Goal: Information Seeking & Learning: Learn about a topic

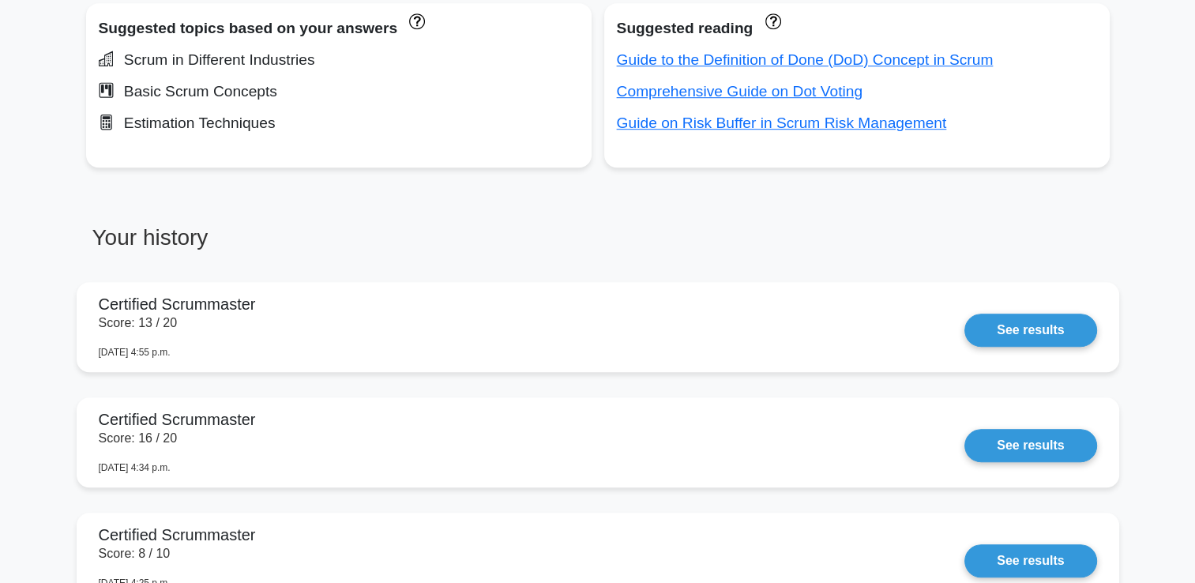
scroll to position [1090, 0]
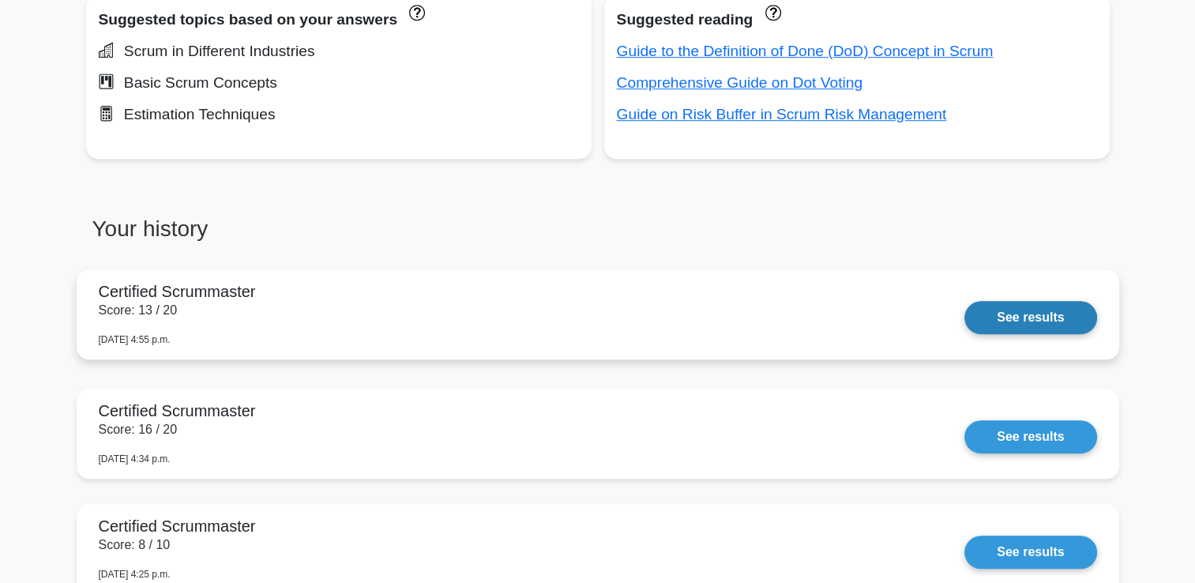
click at [1055, 317] on link "See results" at bounding box center [1030, 317] width 132 height 33
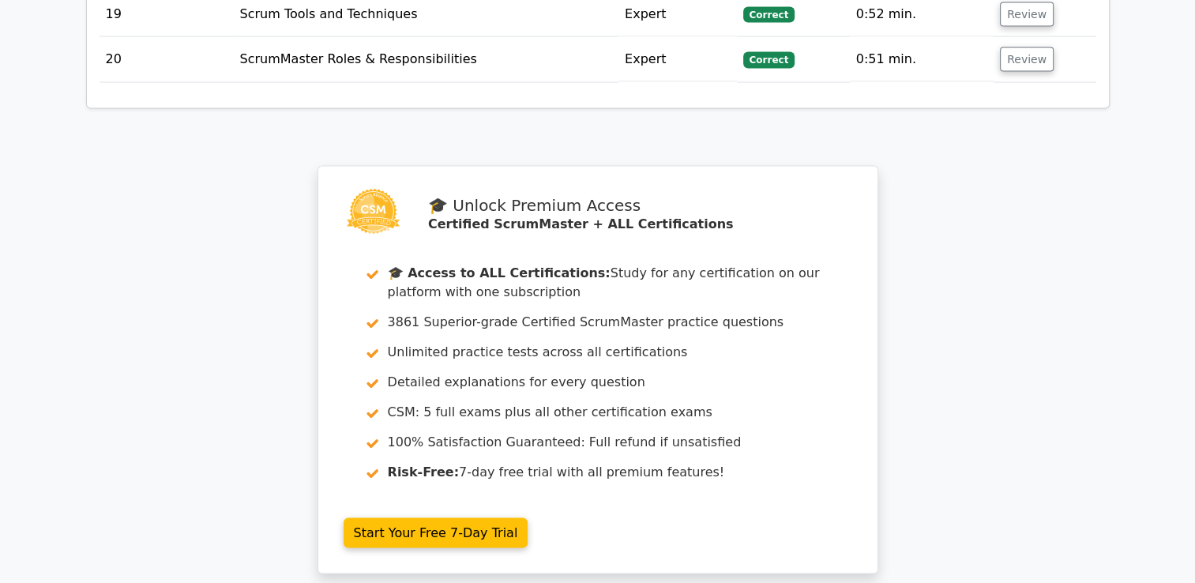
scroll to position [3205, 0]
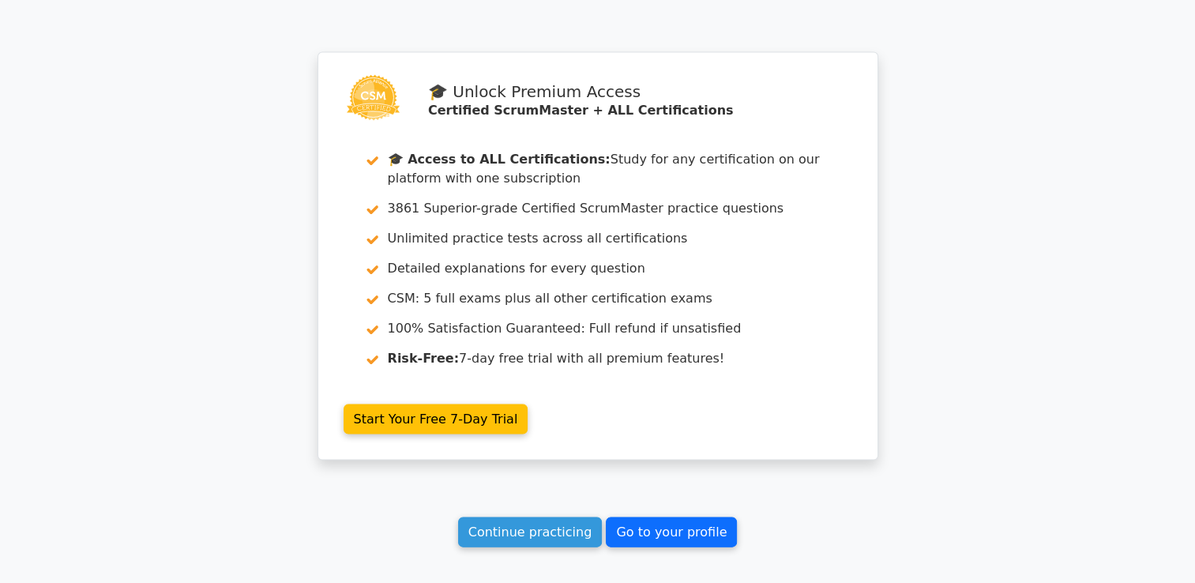
click at [649, 517] on link "Go to your profile" at bounding box center [671, 532] width 131 height 30
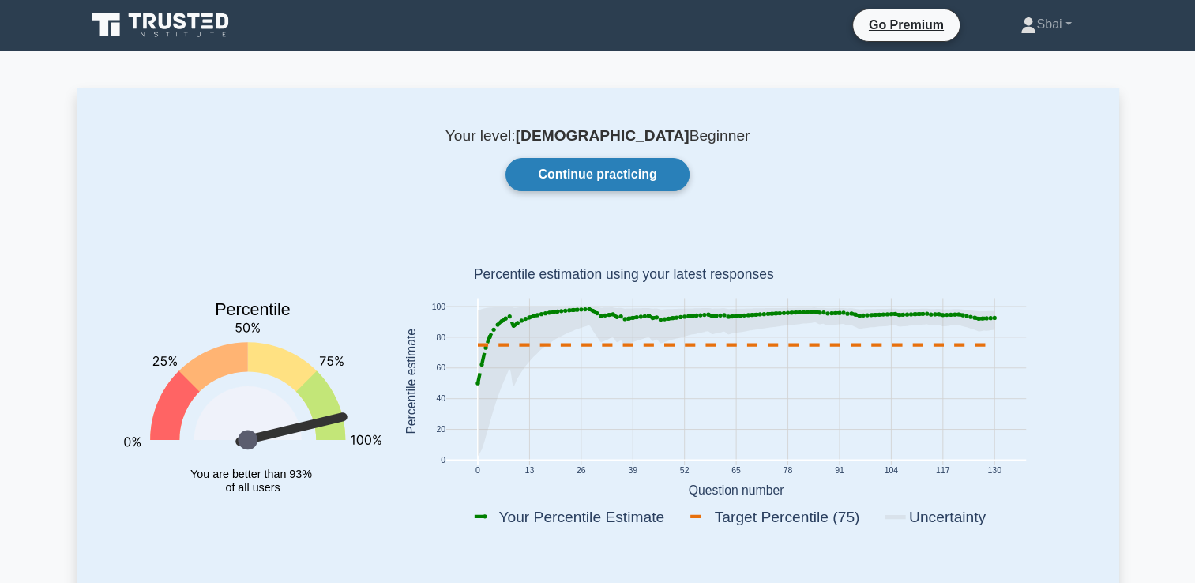
click at [617, 177] on link "Continue practicing" at bounding box center [596, 174] width 183 height 33
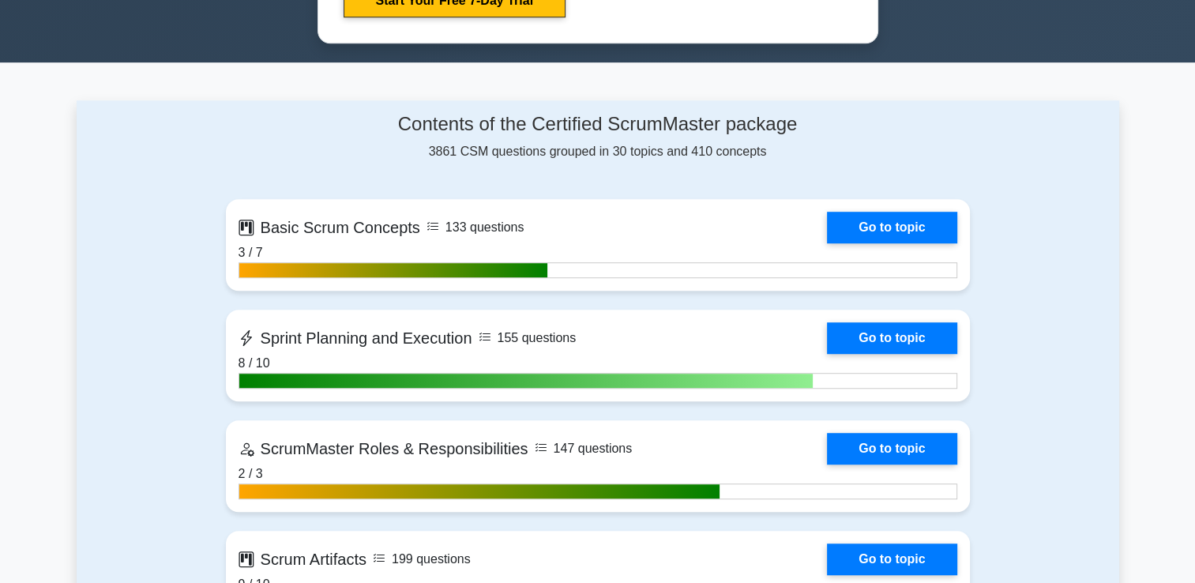
scroll to position [1065, 0]
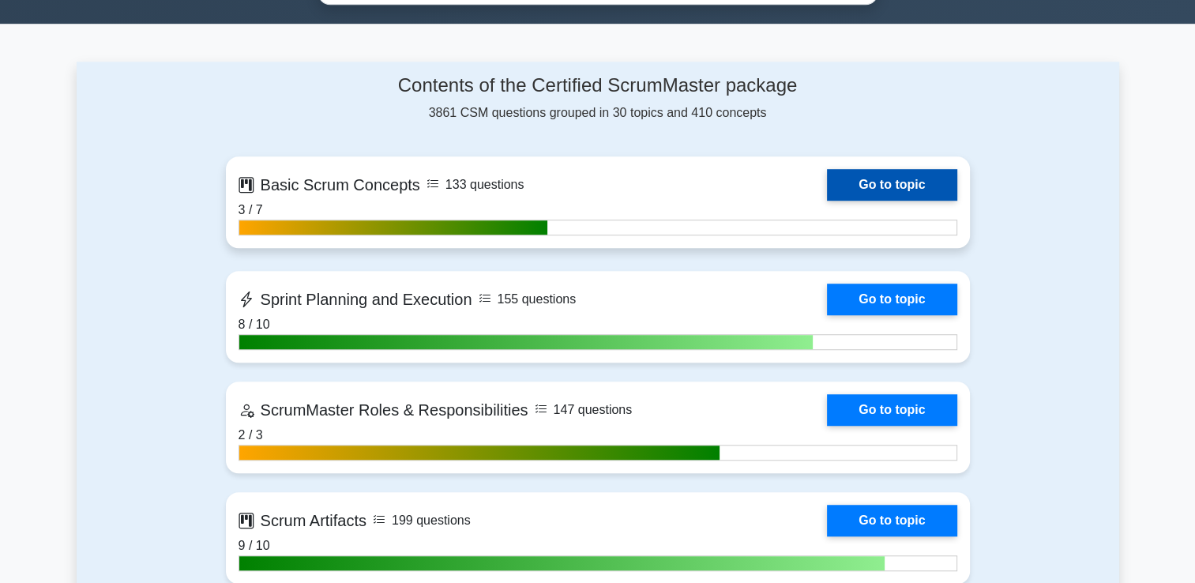
click at [917, 178] on link "Go to topic" at bounding box center [891, 185] width 129 height 32
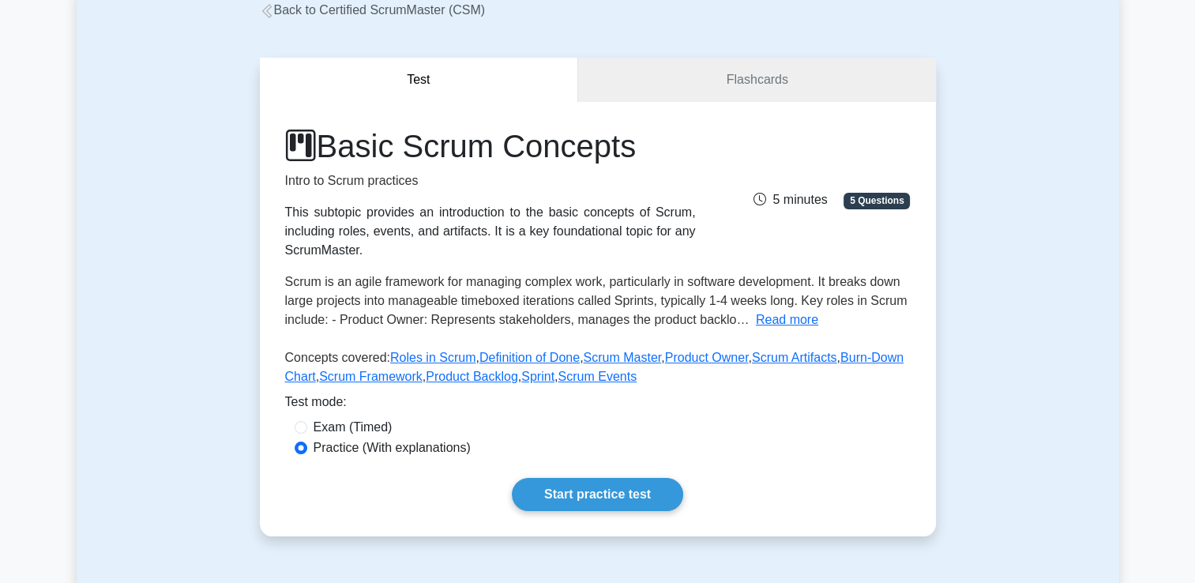
scroll to position [103, 0]
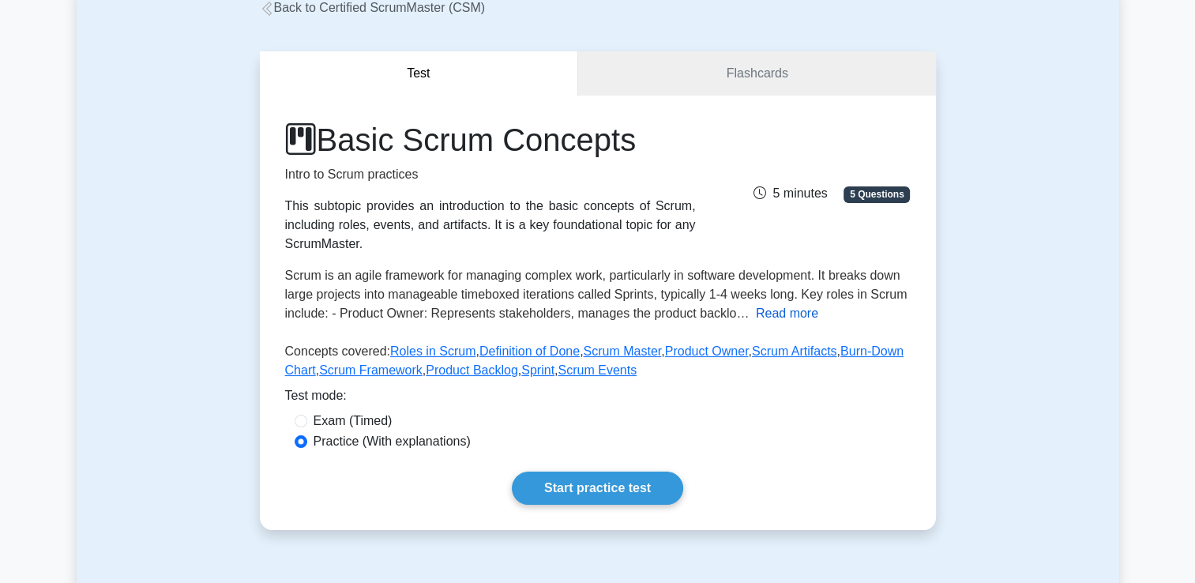
click at [785, 314] on button "Read more" at bounding box center [787, 313] width 62 height 19
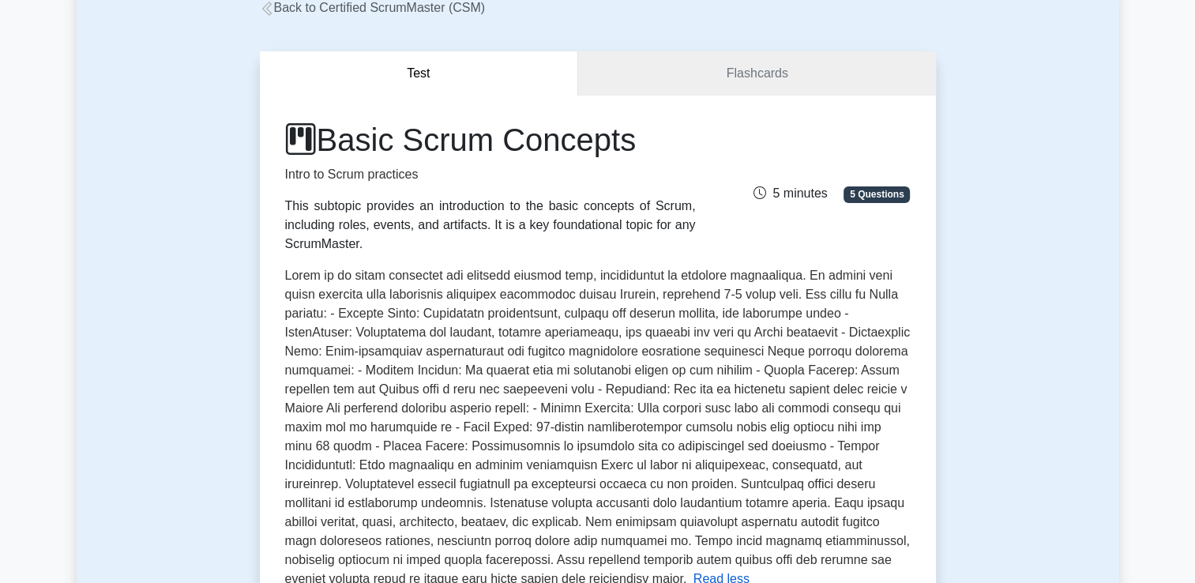
click at [785, 314] on span at bounding box center [597, 426] width 625 height 317
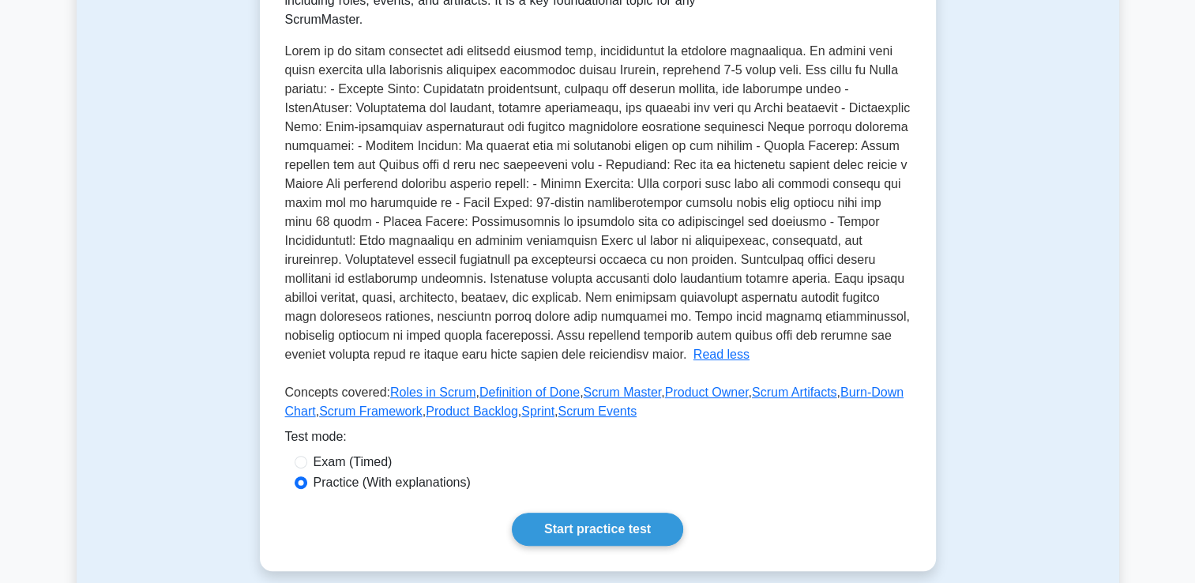
scroll to position [328, 0]
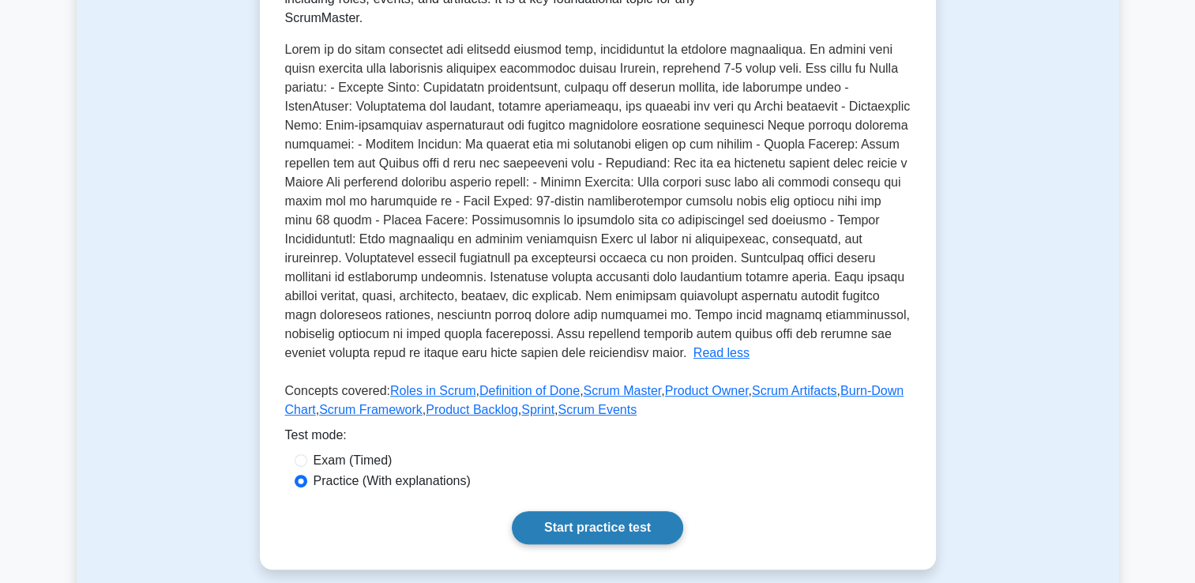
click at [612, 523] on link "Start practice test" at bounding box center [597, 527] width 171 height 33
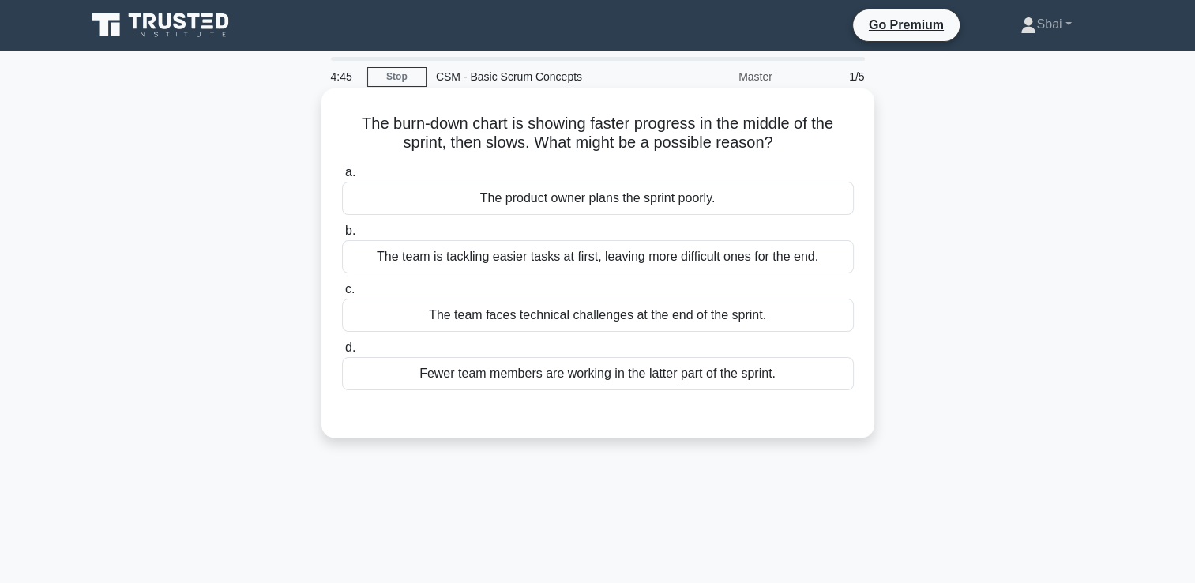
click at [737, 253] on div "The team is tackling easier tasks at first, leaving more difficult ones for the…" at bounding box center [598, 256] width 512 height 33
click at [342, 236] on input "b. The team is tackling easier tasks at first, leaving more difficult ones for …" at bounding box center [342, 231] width 0 height 10
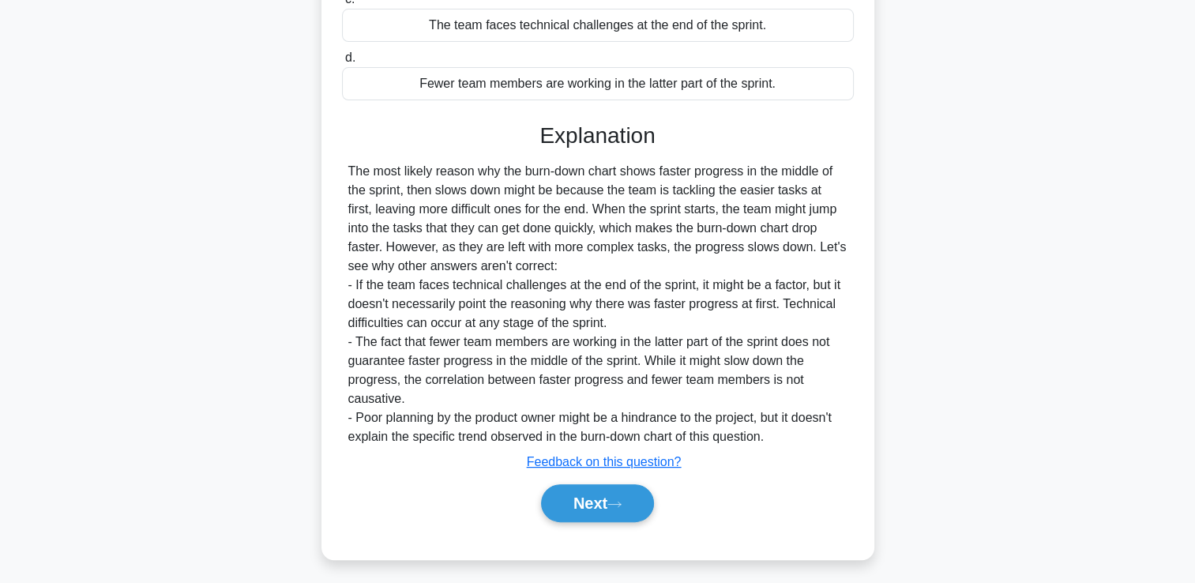
scroll to position [294, 0]
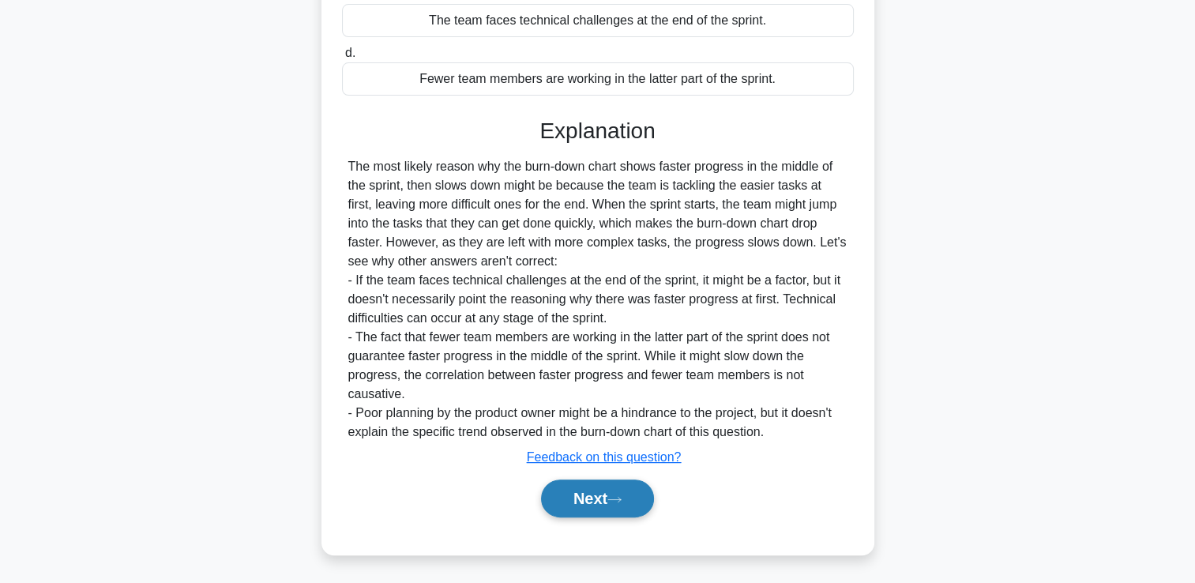
click at [636, 506] on button "Next" at bounding box center [597, 498] width 113 height 38
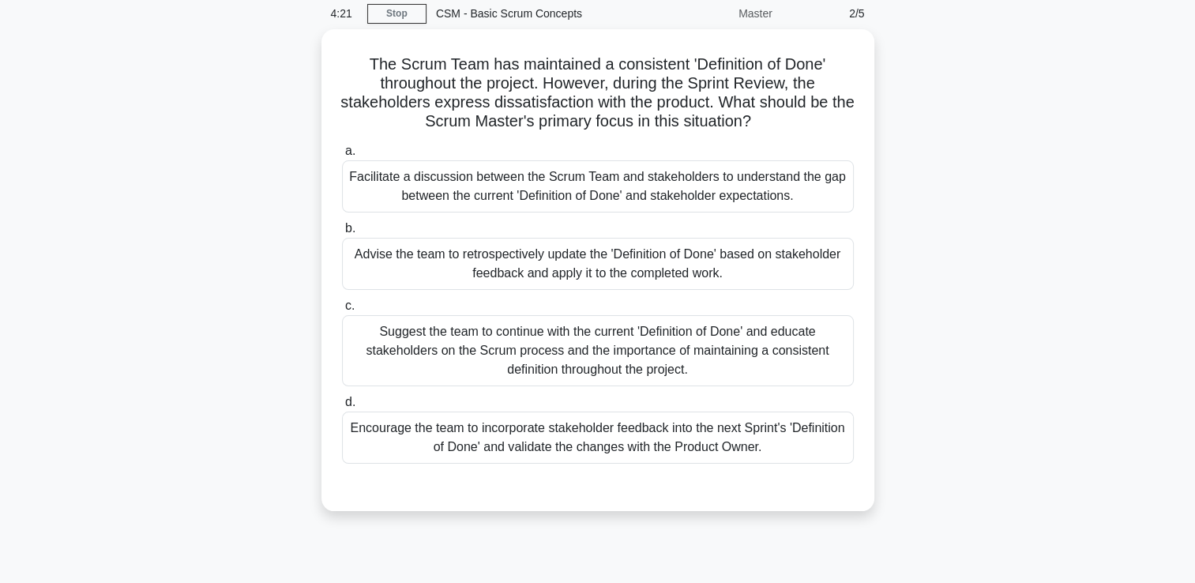
scroll to position [58, 0]
click at [724, 199] on div "Facilitate a discussion between the Scrum Team and stakeholders to understand t…" at bounding box center [598, 188] width 512 height 52
click at [342, 158] on input "a. Facilitate a discussion between the Scrum Team and stakeholders to understan…" at bounding box center [342, 153] width 0 height 10
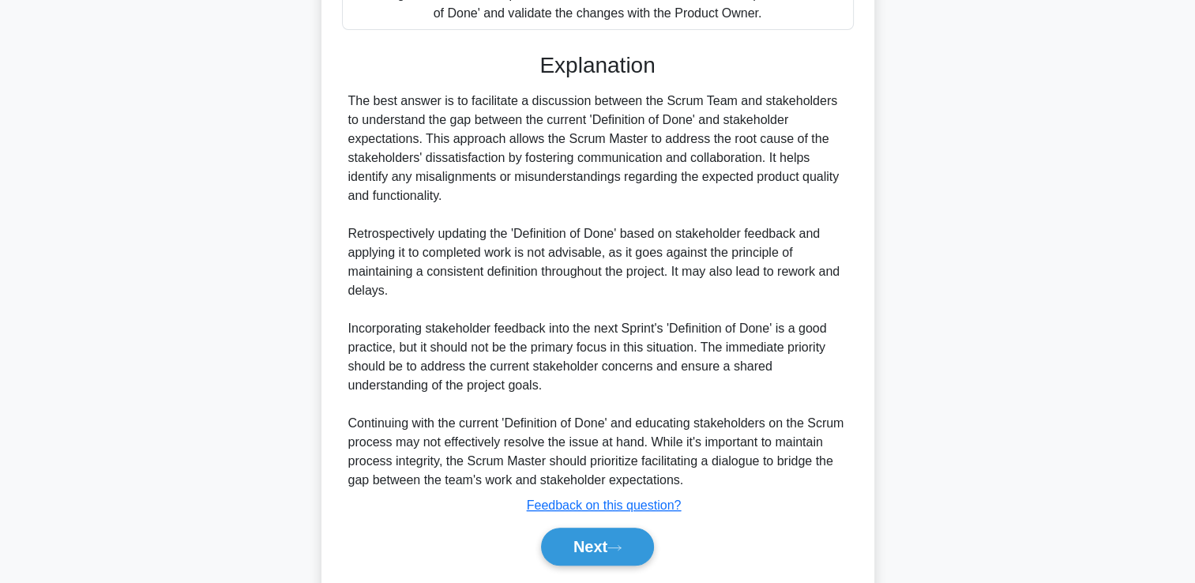
scroll to position [505, 0]
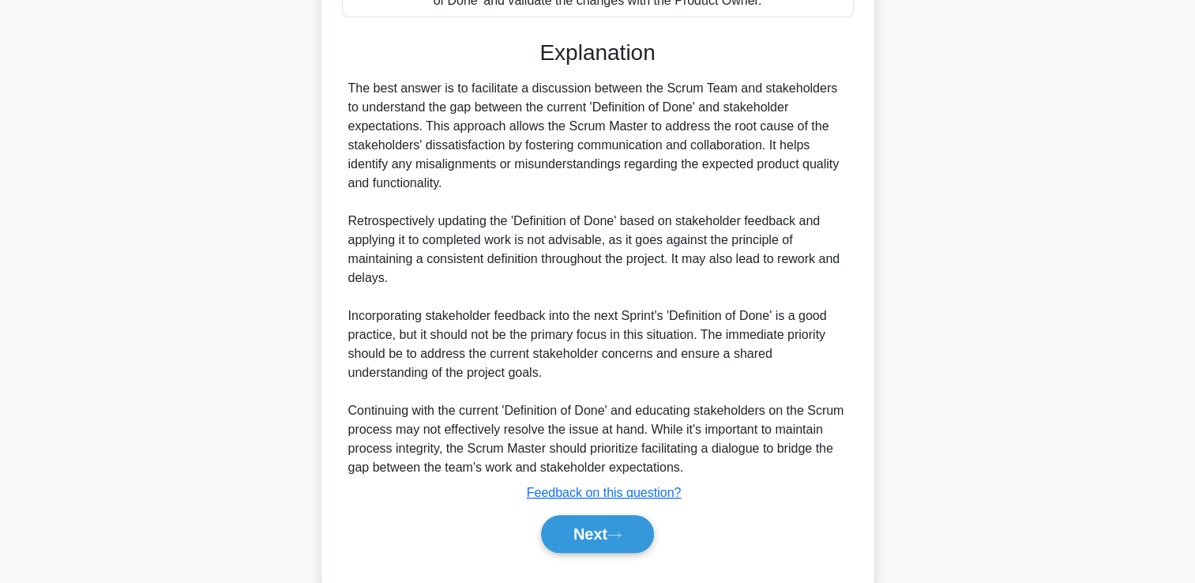
click at [654, 518] on div "Next" at bounding box center [598, 534] width 518 height 38
click at [621, 534] on icon at bounding box center [614, 535] width 14 height 9
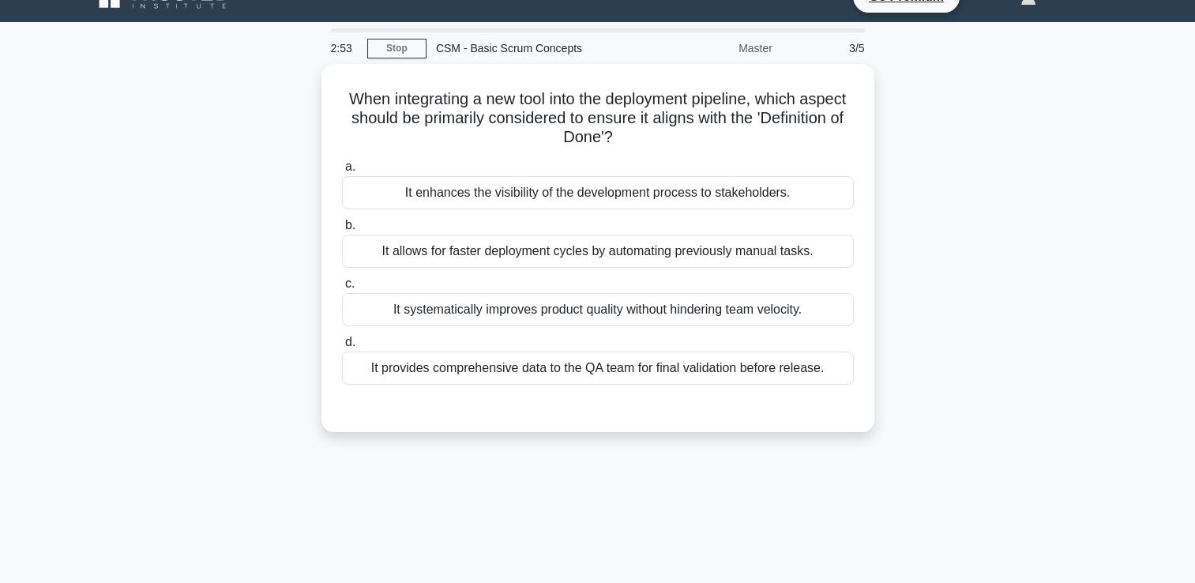
scroll to position [25, 0]
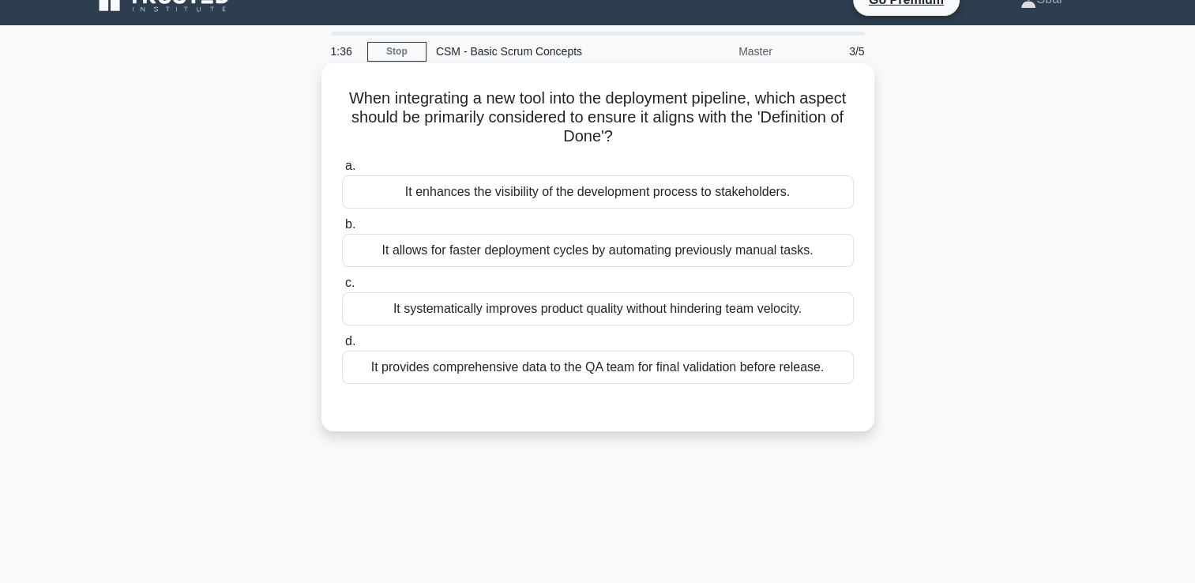
click at [735, 245] on div "It allows for faster deployment cycles by automating previously manual tasks." at bounding box center [598, 250] width 512 height 33
click at [342, 230] on input "b. It allows for faster deployment cycles by automating previously manual tasks." at bounding box center [342, 224] width 0 height 10
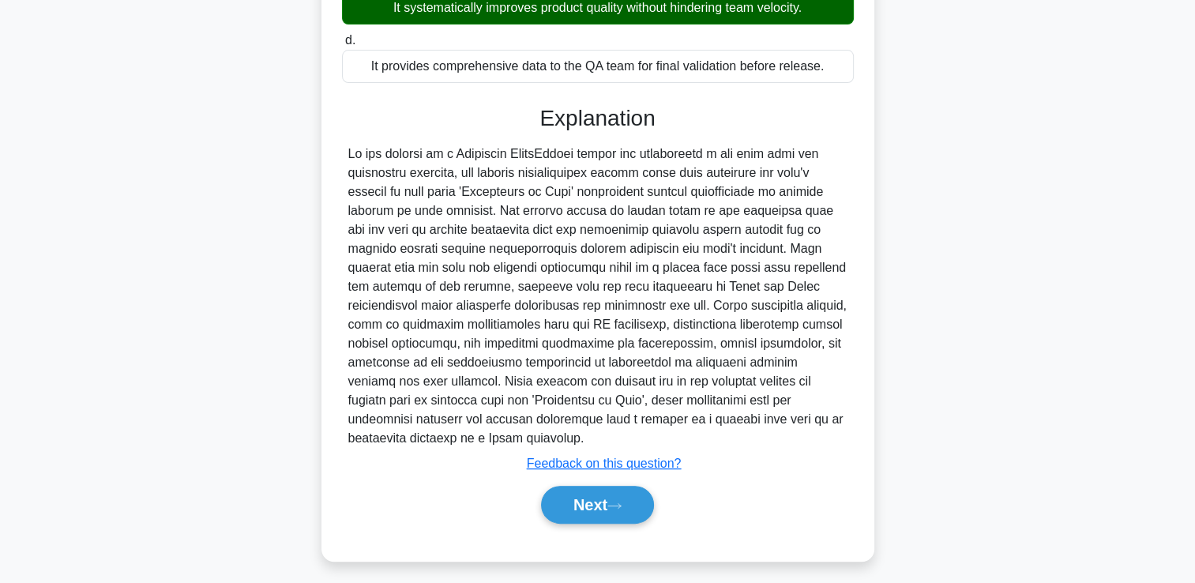
scroll to position [334, 0]
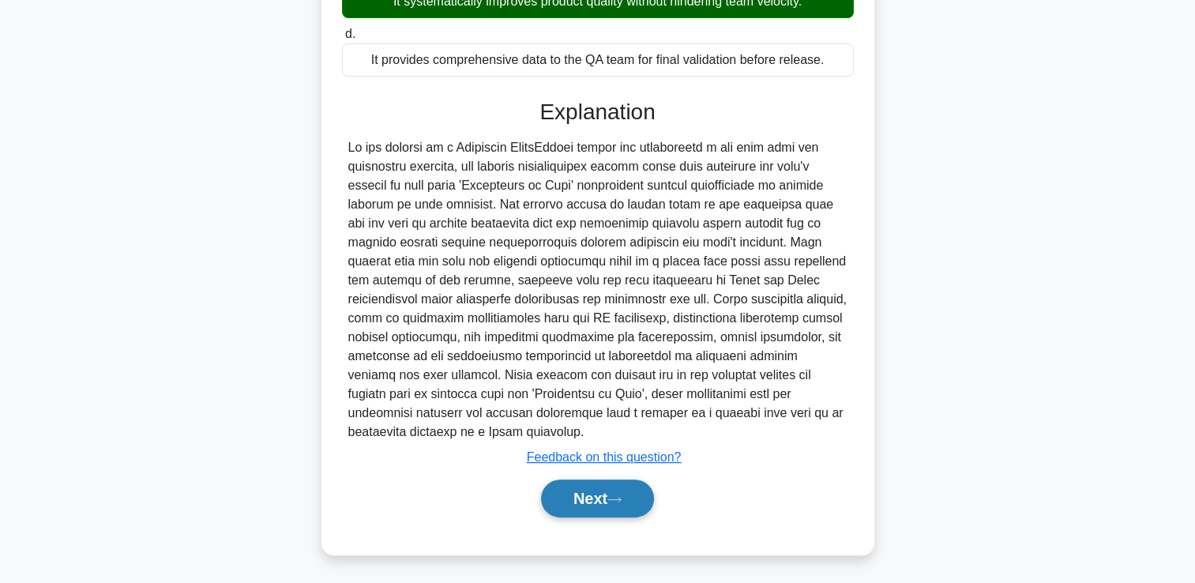
click at [621, 488] on button "Next" at bounding box center [597, 498] width 113 height 38
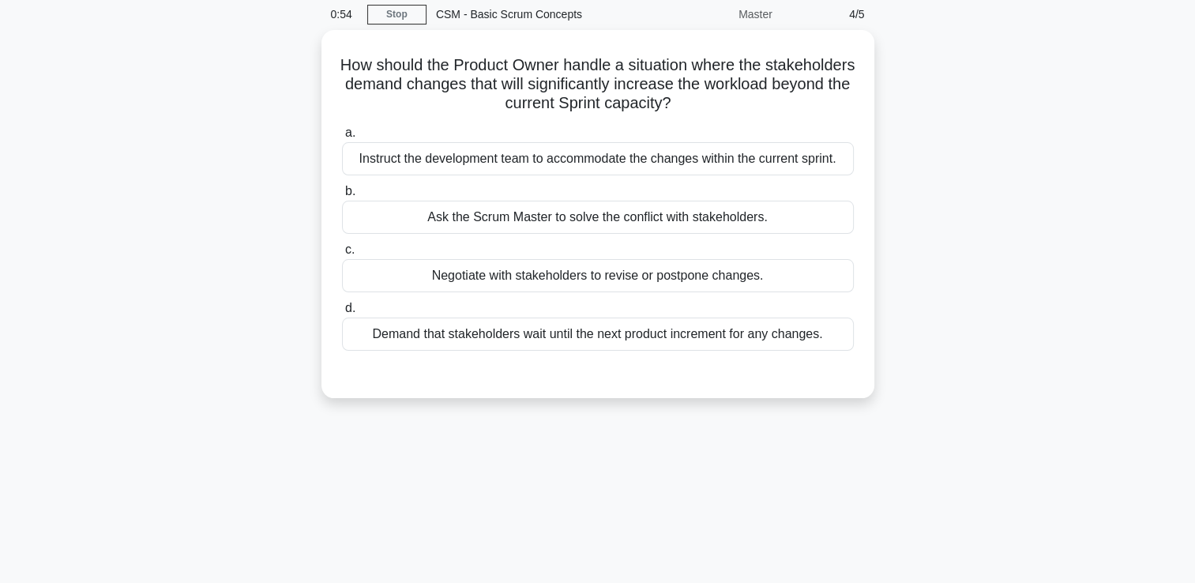
scroll to position [19, 0]
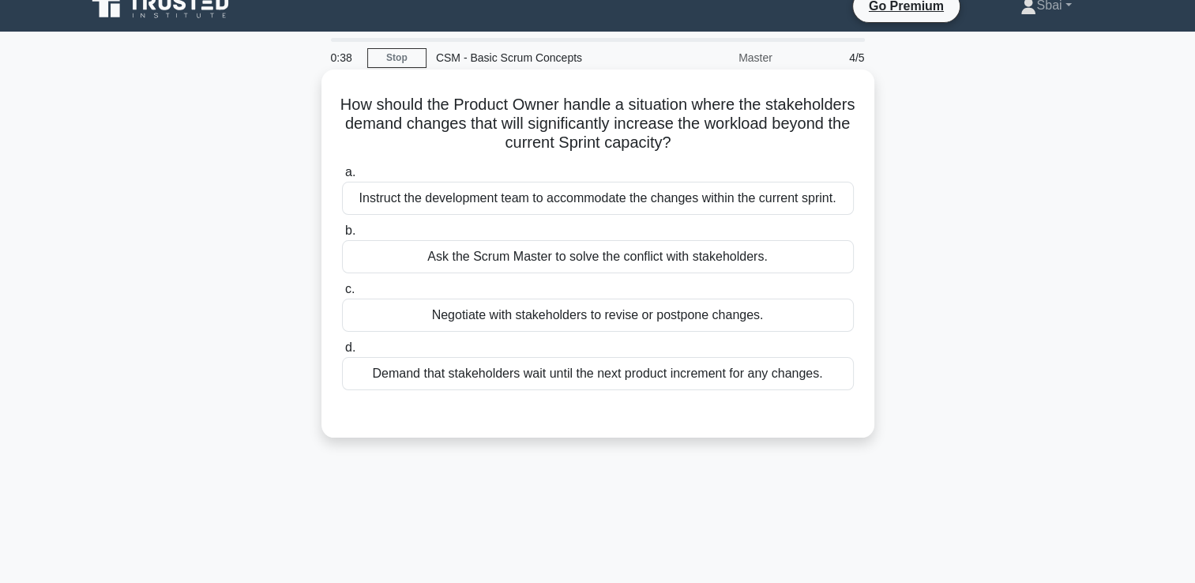
click at [752, 321] on div "Negotiate with stakeholders to revise or postpone changes." at bounding box center [598, 314] width 512 height 33
click at [342, 294] on input "c. Negotiate with stakeholders to revise or postpone changes." at bounding box center [342, 289] width 0 height 10
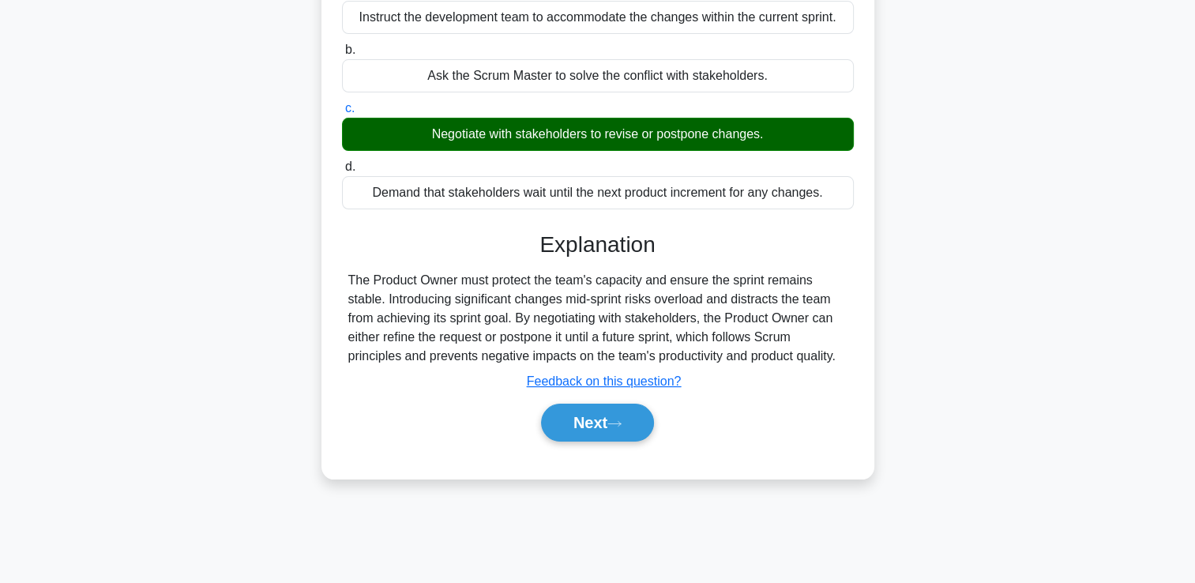
scroll to position [249, 0]
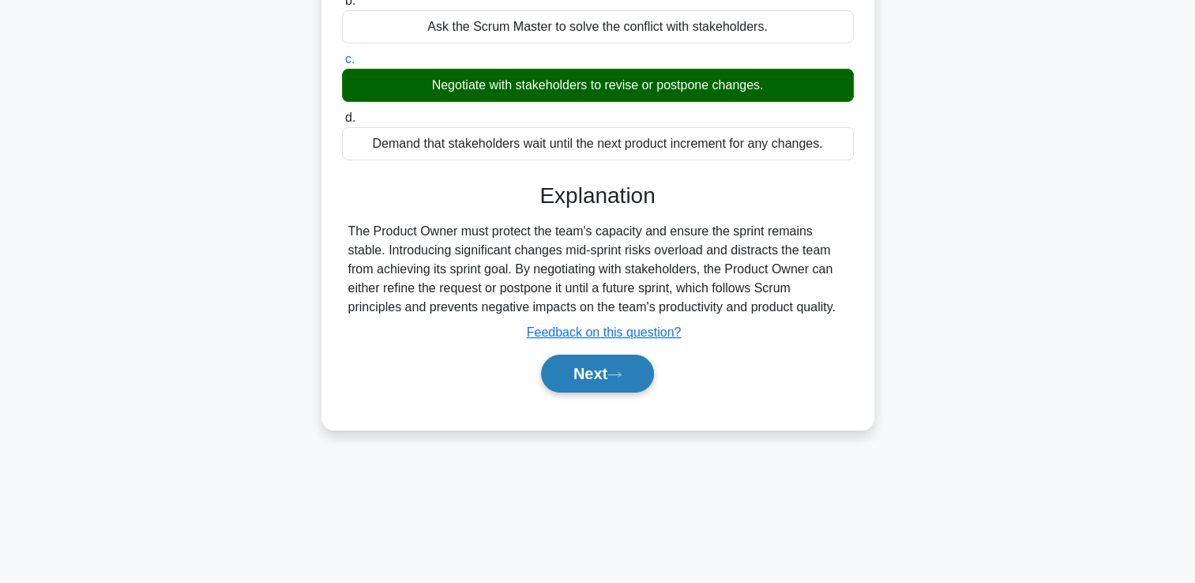
click at [626, 384] on button "Next" at bounding box center [597, 373] width 113 height 38
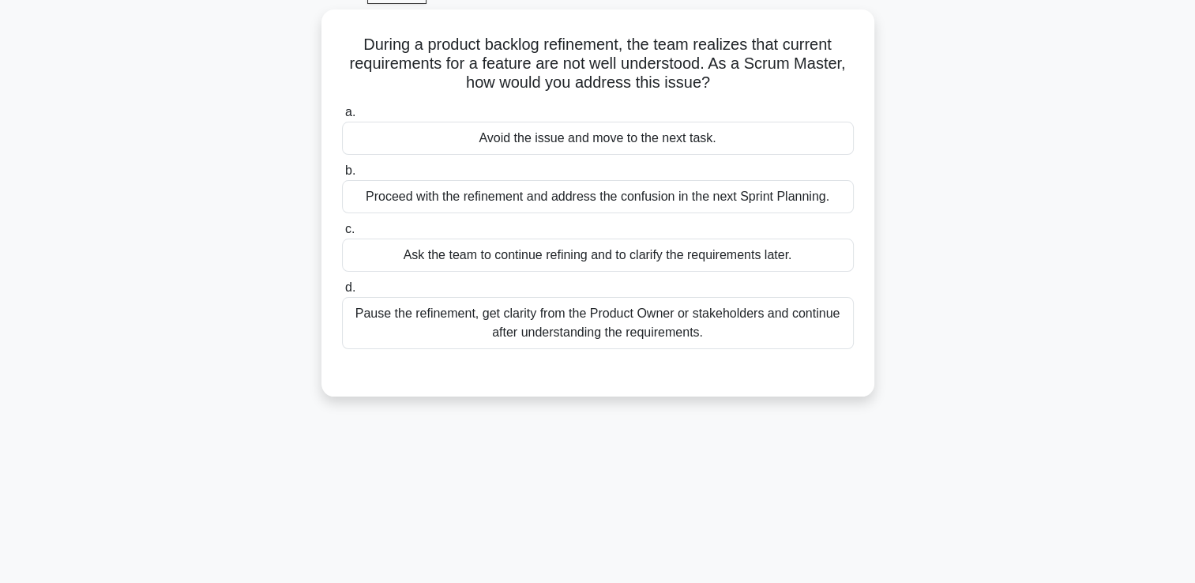
scroll to position [82, 0]
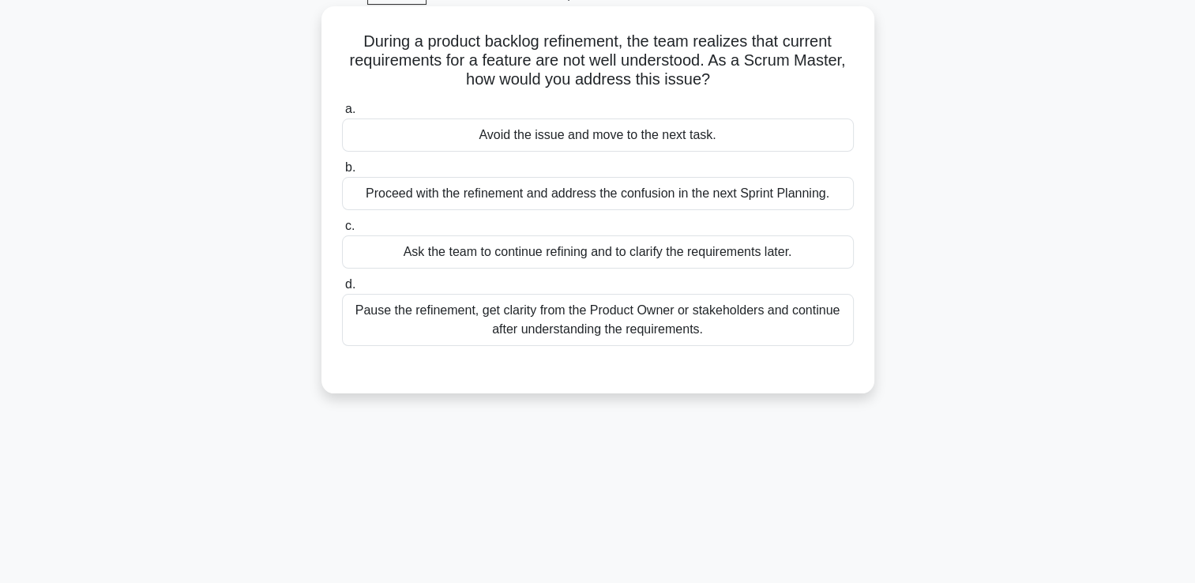
click at [688, 328] on div "Pause the refinement, get clarity from the Product Owner or stakeholders and co…" at bounding box center [598, 320] width 512 height 52
click at [342, 290] on input "d. Pause the refinement, get clarity from the Product Owner or stakeholders and…" at bounding box center [342, 284] width 0 height 10
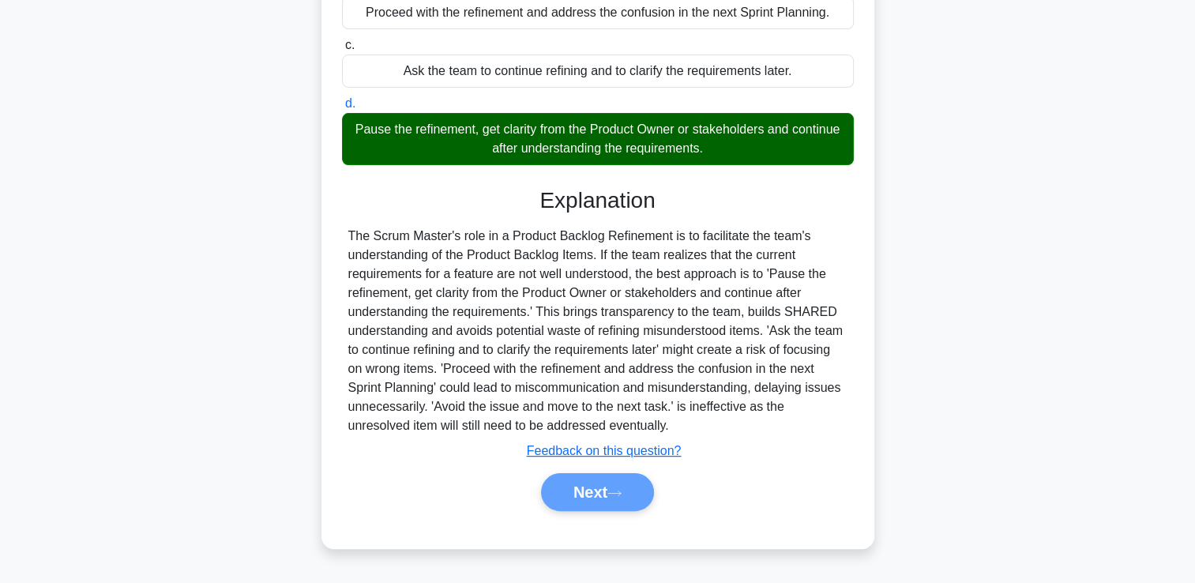
scroll to position [270, 0]
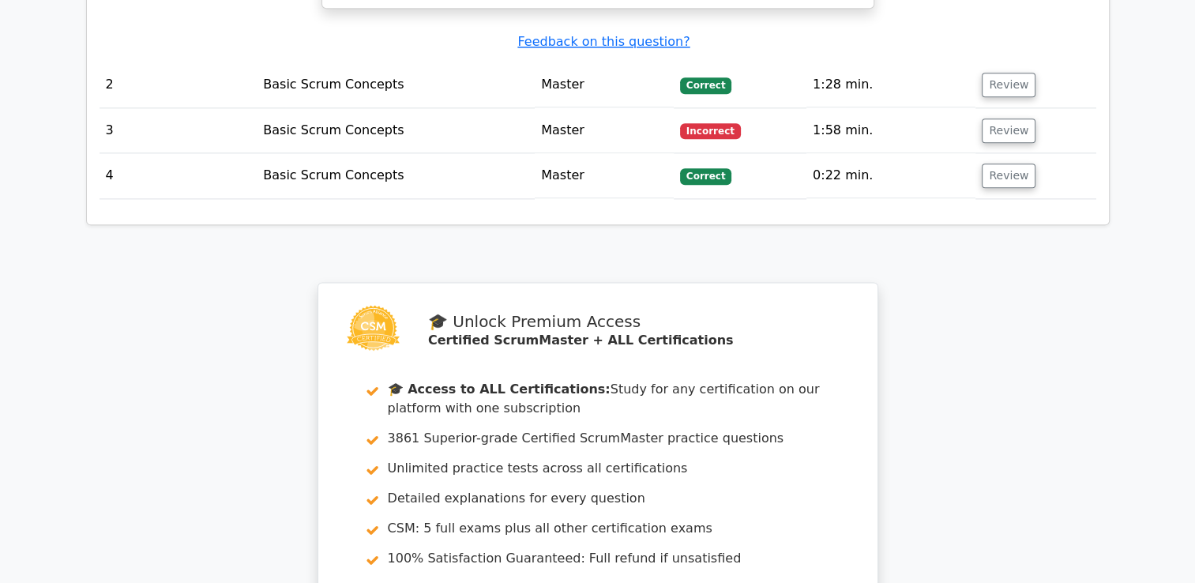
scroll to position [2353, 0]
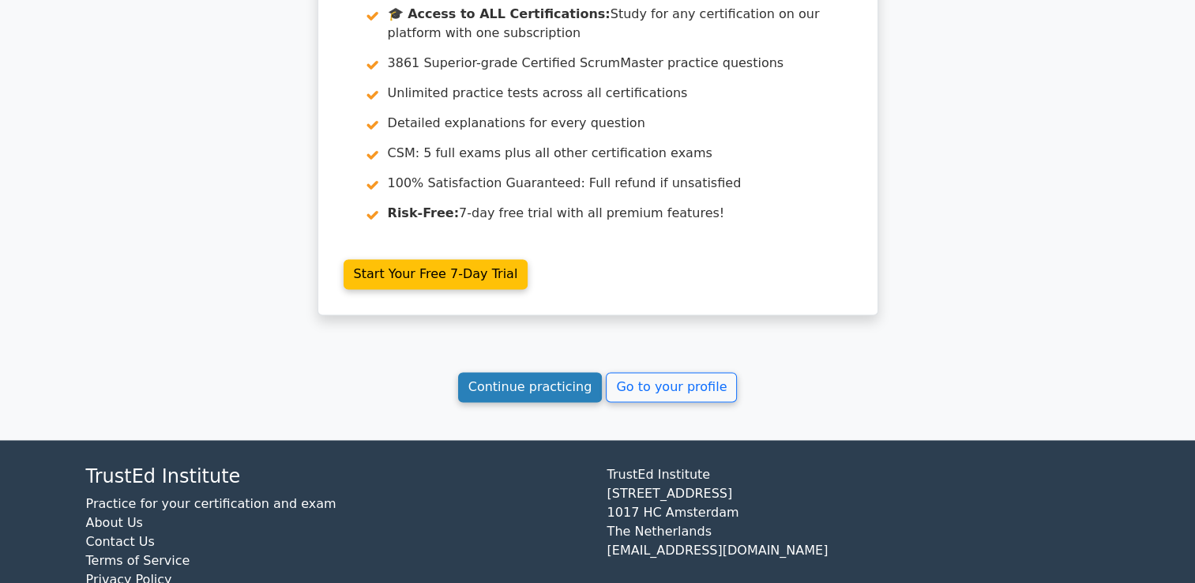
click at [576, 372] on link "Continue practicing" at bounding box center [530, 387] width 144 height 30
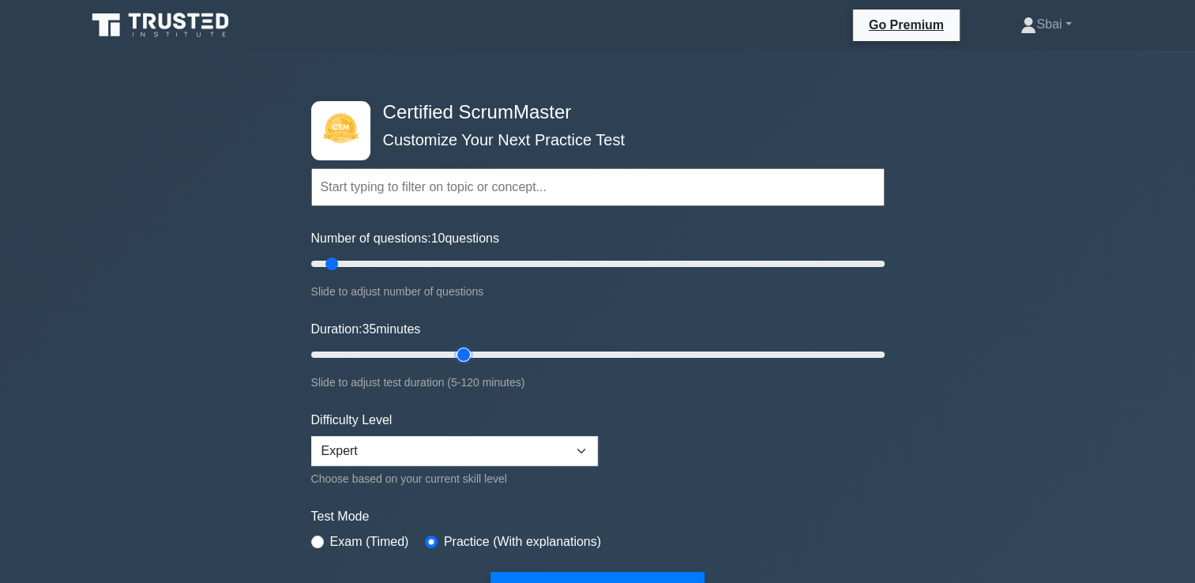
click at [457, 352] on input "Duration: 35 minutes" at bounding box center [597, 354] width 573 height 19
type input "50"
click at [542, 350] on input "Duration: 50 minutes" at bounding box center [597, 354] width 573 height 19
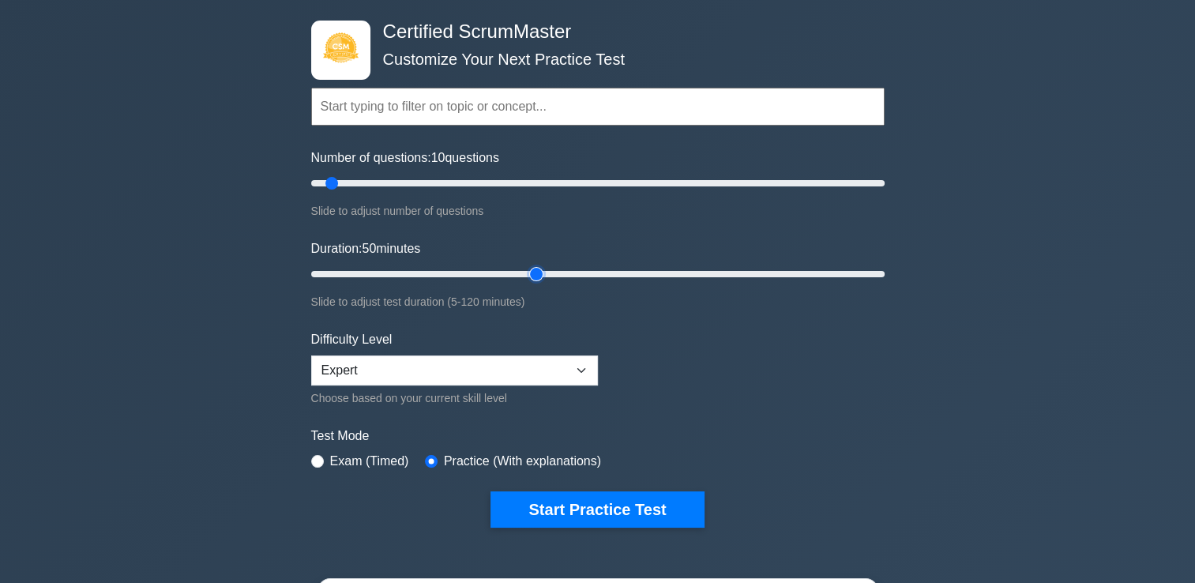
scroll to position [57, 0]
